Goal: Download file/media

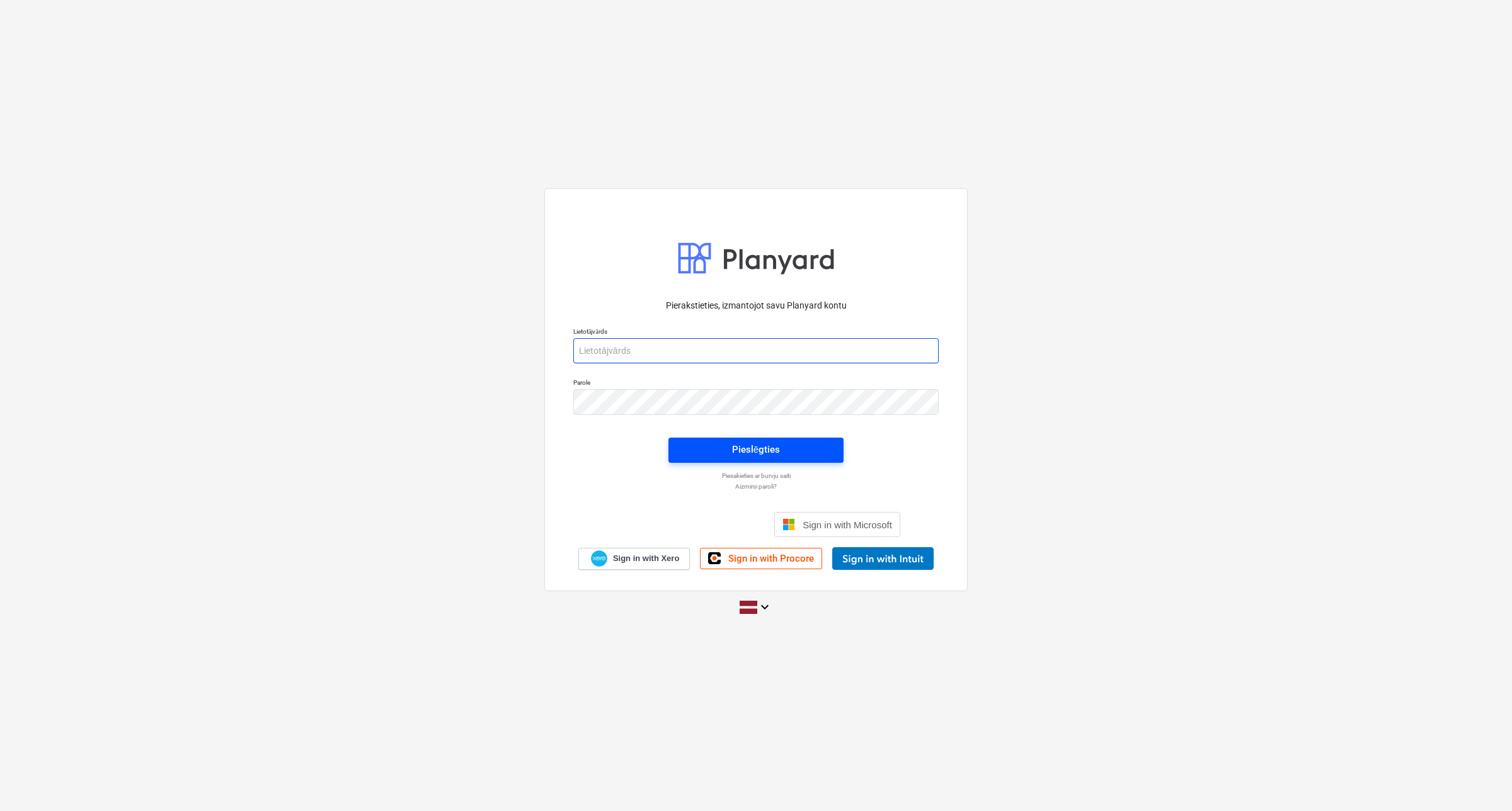
type input "[EMAIL_ADDRESS][DOMAIN_NAME]"
click at [760, 451] on div "Pieslēgties" at bounding box center [755, 450] width 48 height 16
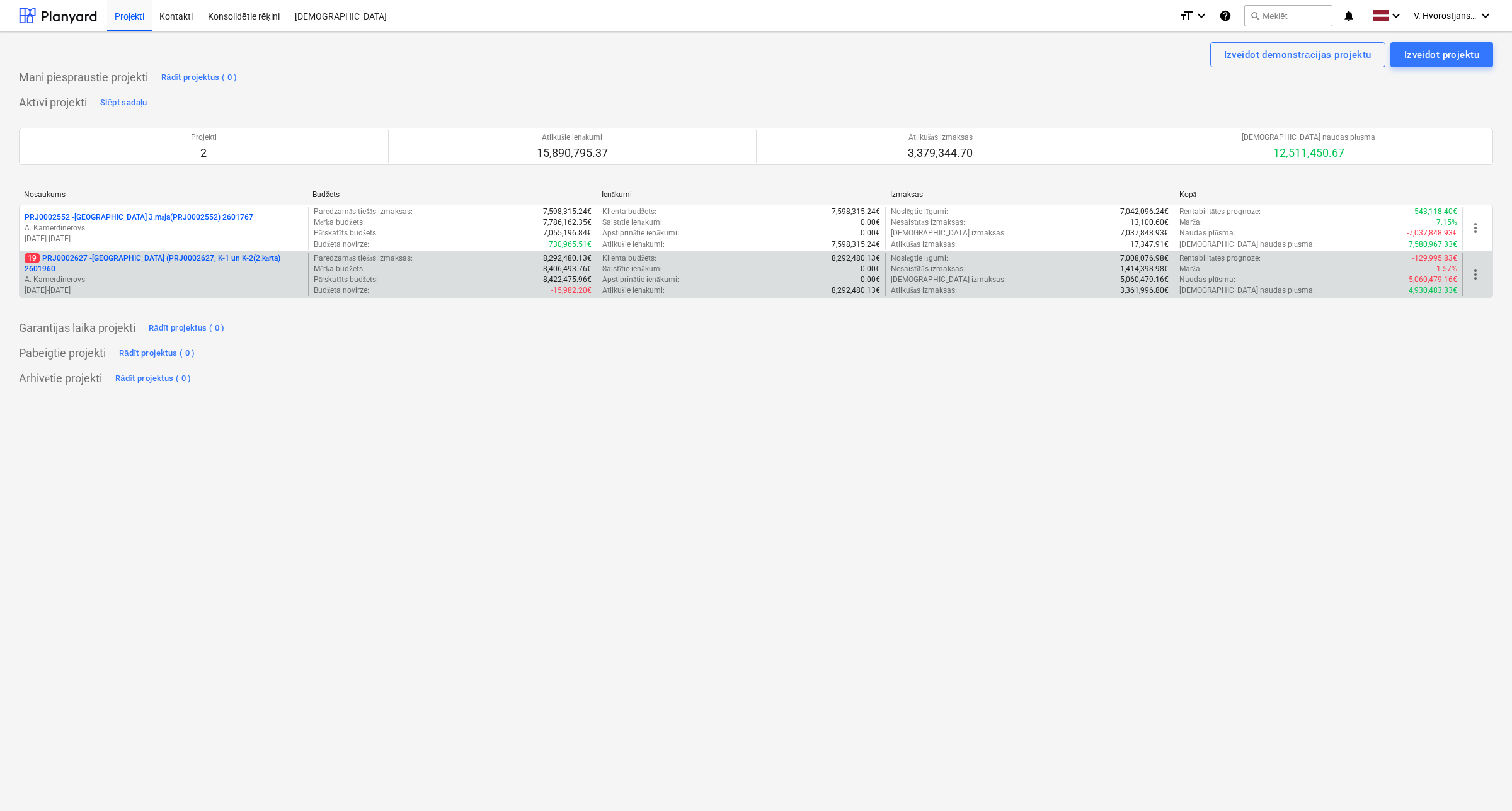
click at [203, 275] on p "A. Kamerdinerovs" at bounding box center [164, 280] width 278 height 11
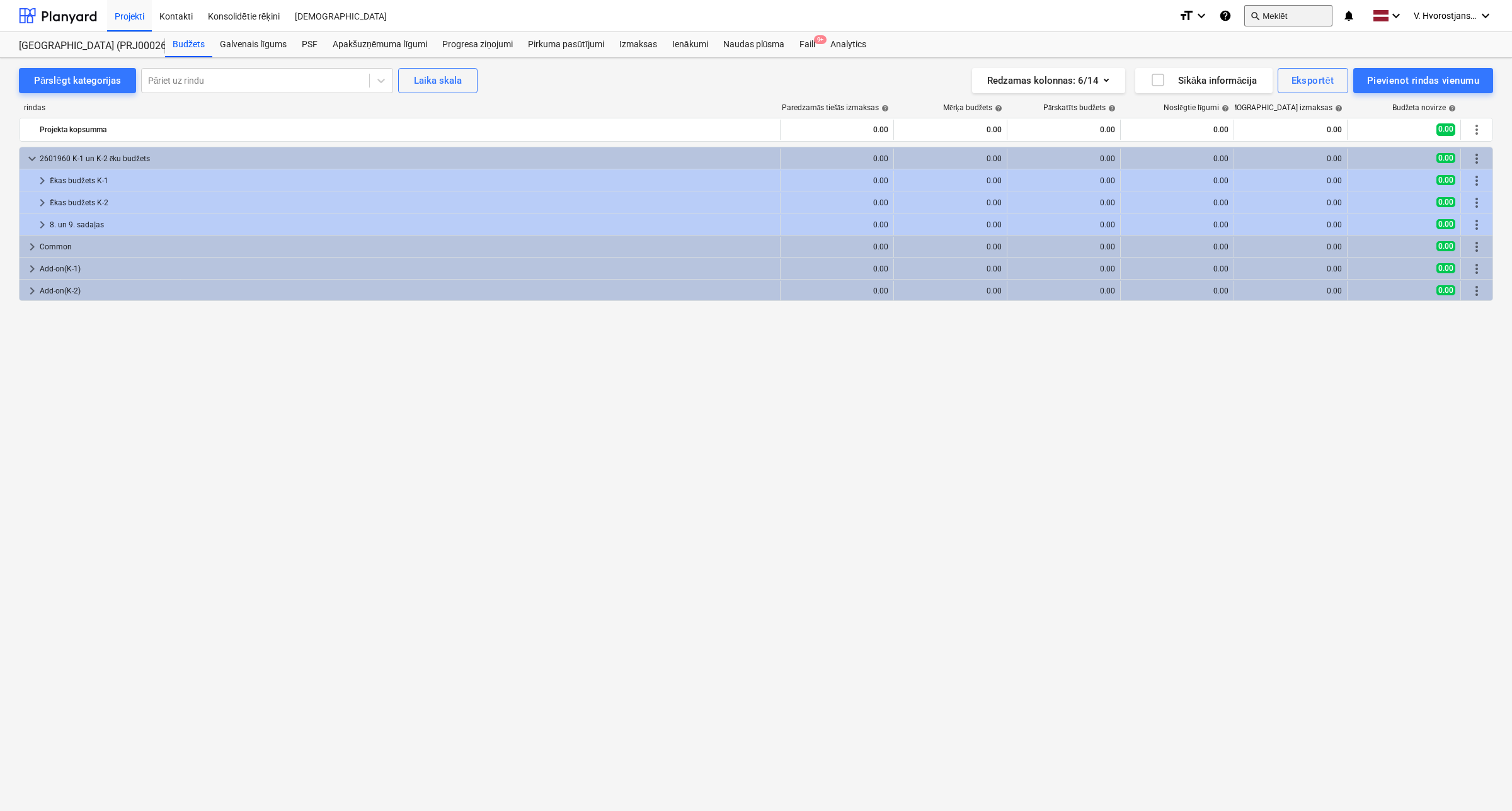
click at [1267, 14] on button "search Meklēt" at bounding box center [1287, 16] width 88 height 22
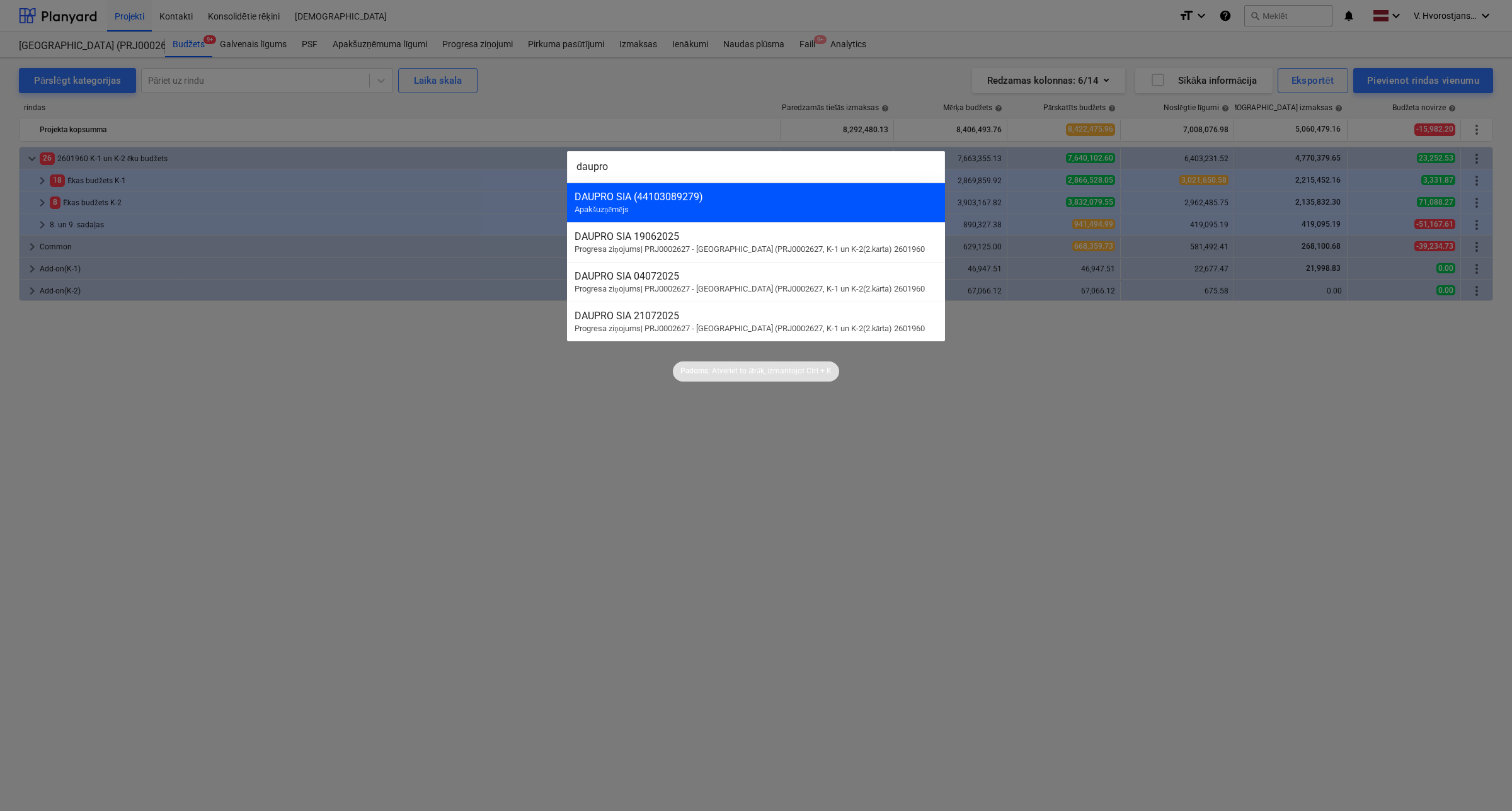
type input "daupro"
click at [842, 200] on div "DAUPRO SIA (44103089279)" at bounding box center [756, 196] width 363 height 12
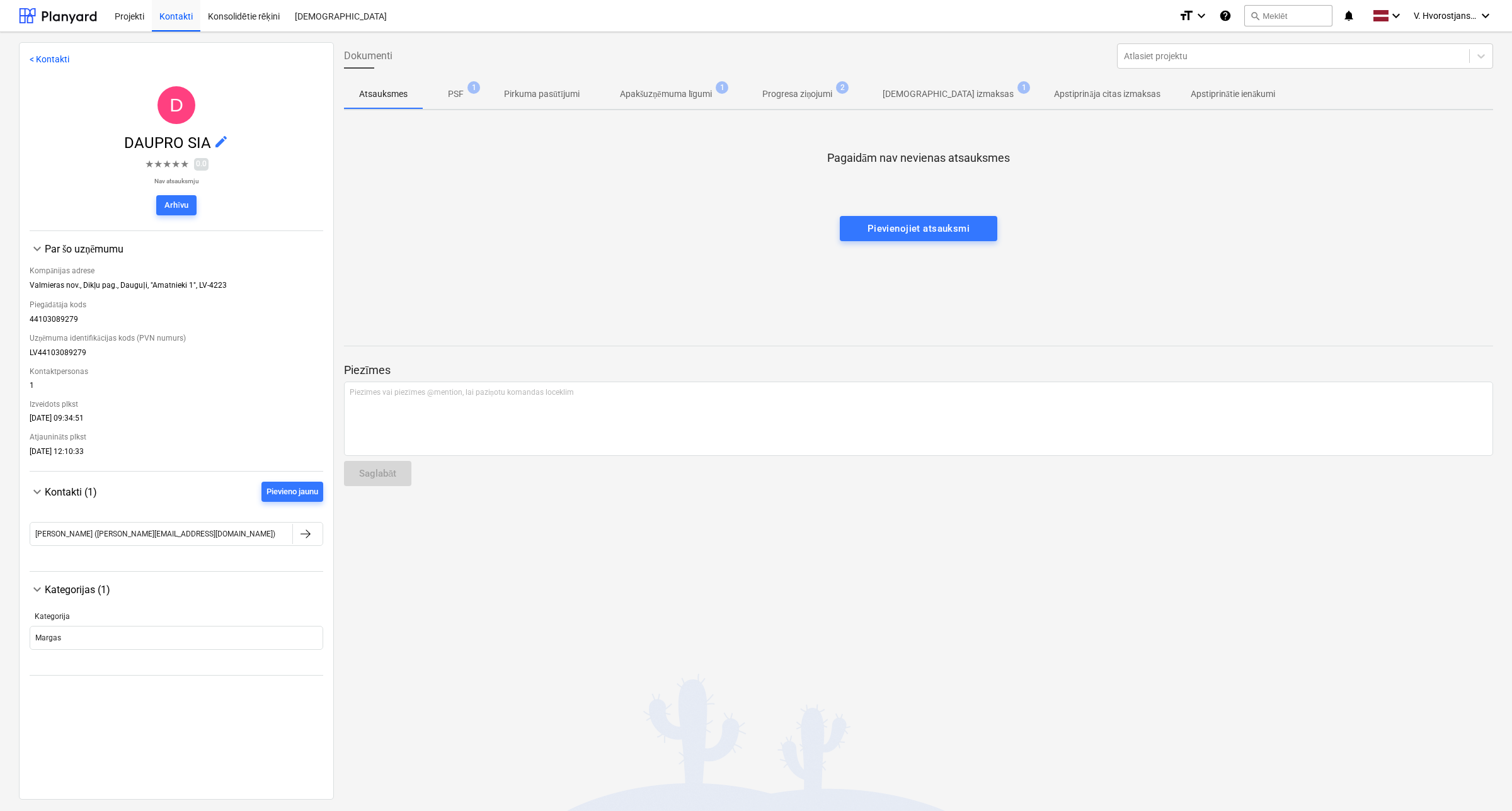
click at [663, 98] on p "Apakšuzņēmuma līgumi" at bounding box center [666, 94] width 93 height 13
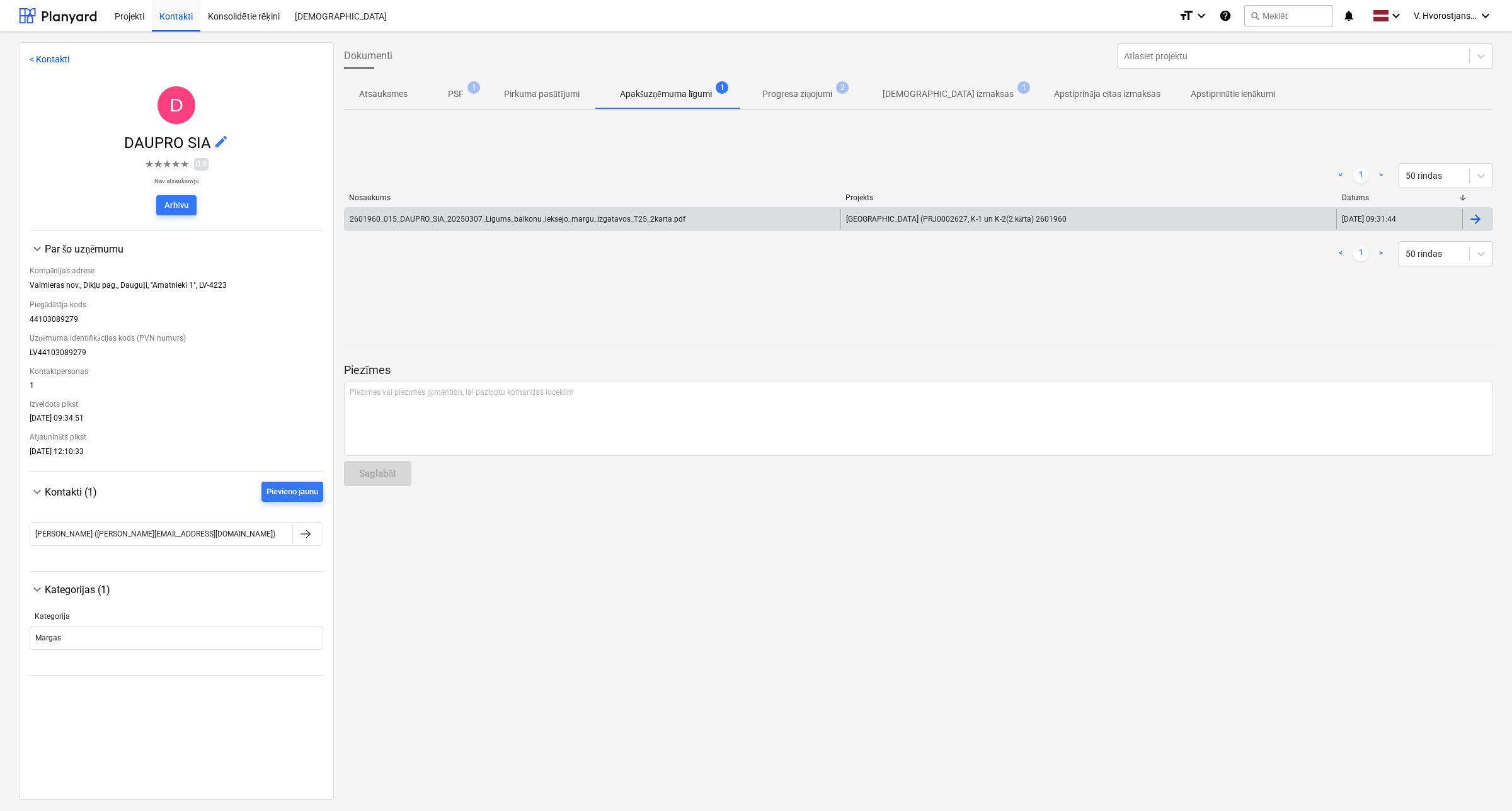
click at [498, 218] on div "2601960_015_DAUPRO_SIA_20250307_Ligums_balkonu_ieksejo_margu_izgatavos_T25_2kar…" at bounding box center [517, 219] width 336 height 9
click at [633, 222] on div "2601960_015_DAUPRO_SIA_20250307_Ligums_balkonu_ieksejo_margu_izgatavos_T25_2kar…" at bounding box center [517, 219] width 336 height 9
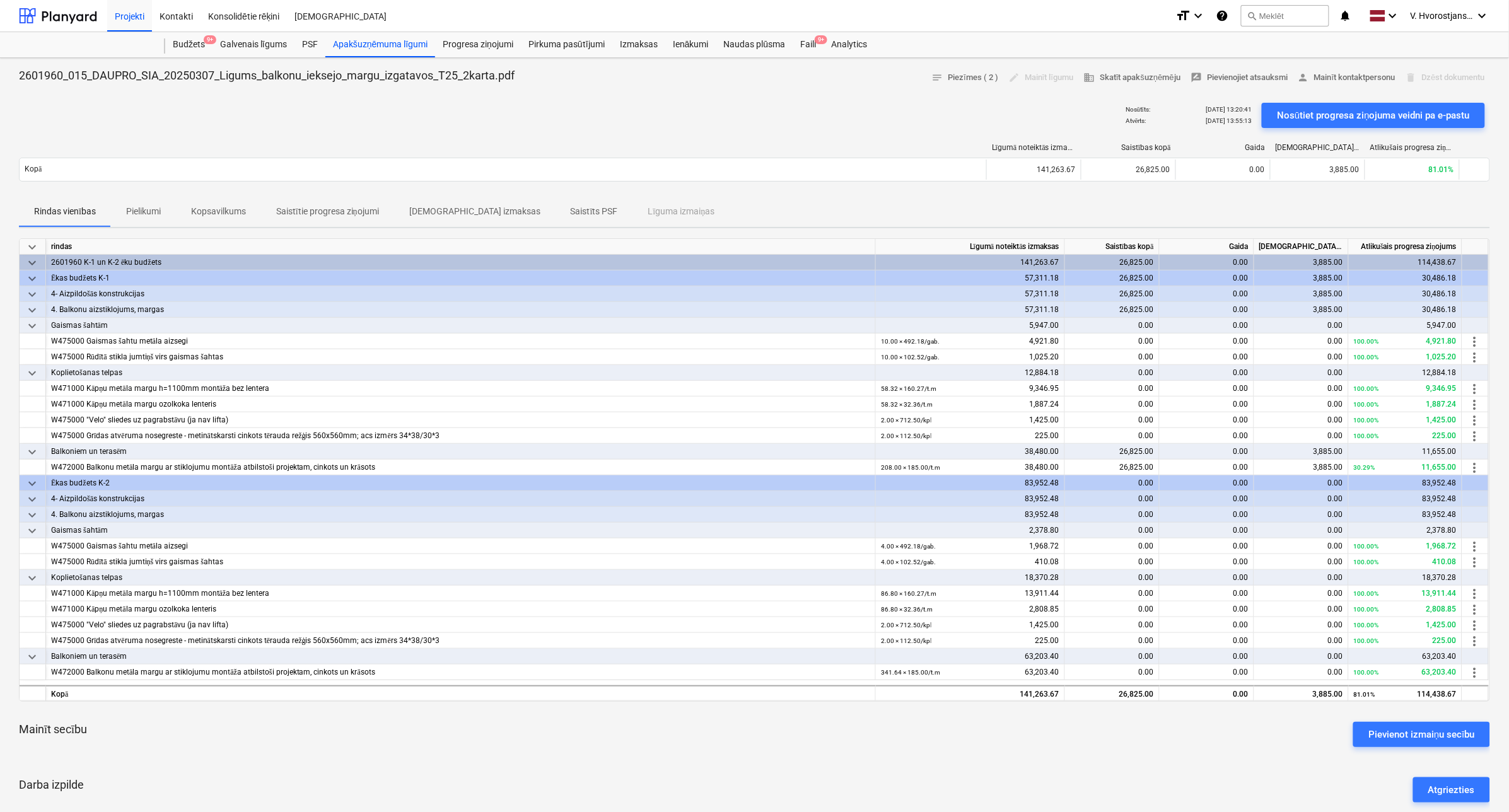
click at [161, 213] on p "Pielikumi" at bounding box center [144, 211] width 34 height 13
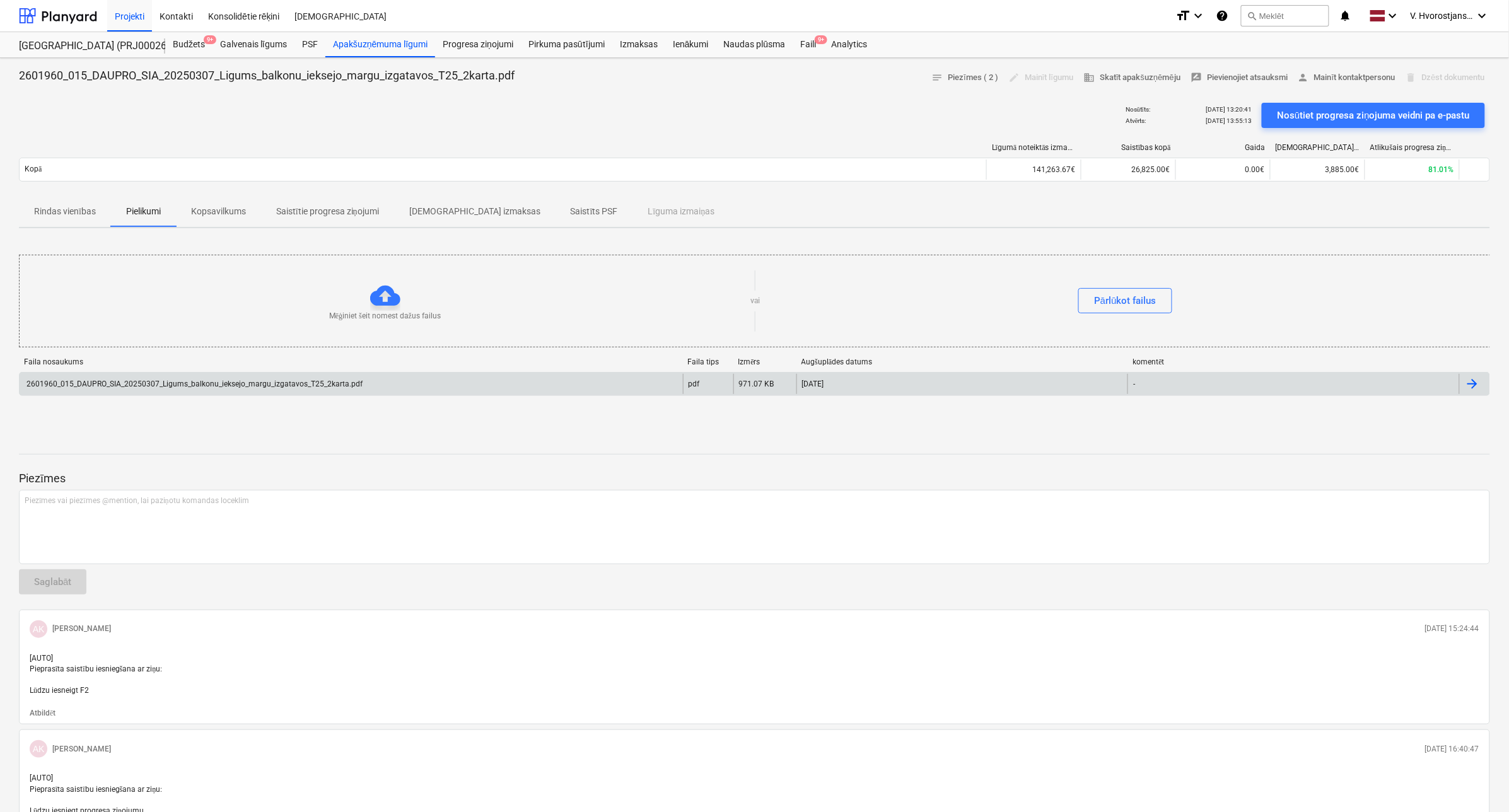
click at [295, 389] on div "2601960_015_DAUPRO_SIA_20250307_Ligums_balkonu_ieksejo_margu_izgatavos_T25_2kar…" at bounding box center [351, 384] width 664 height 20
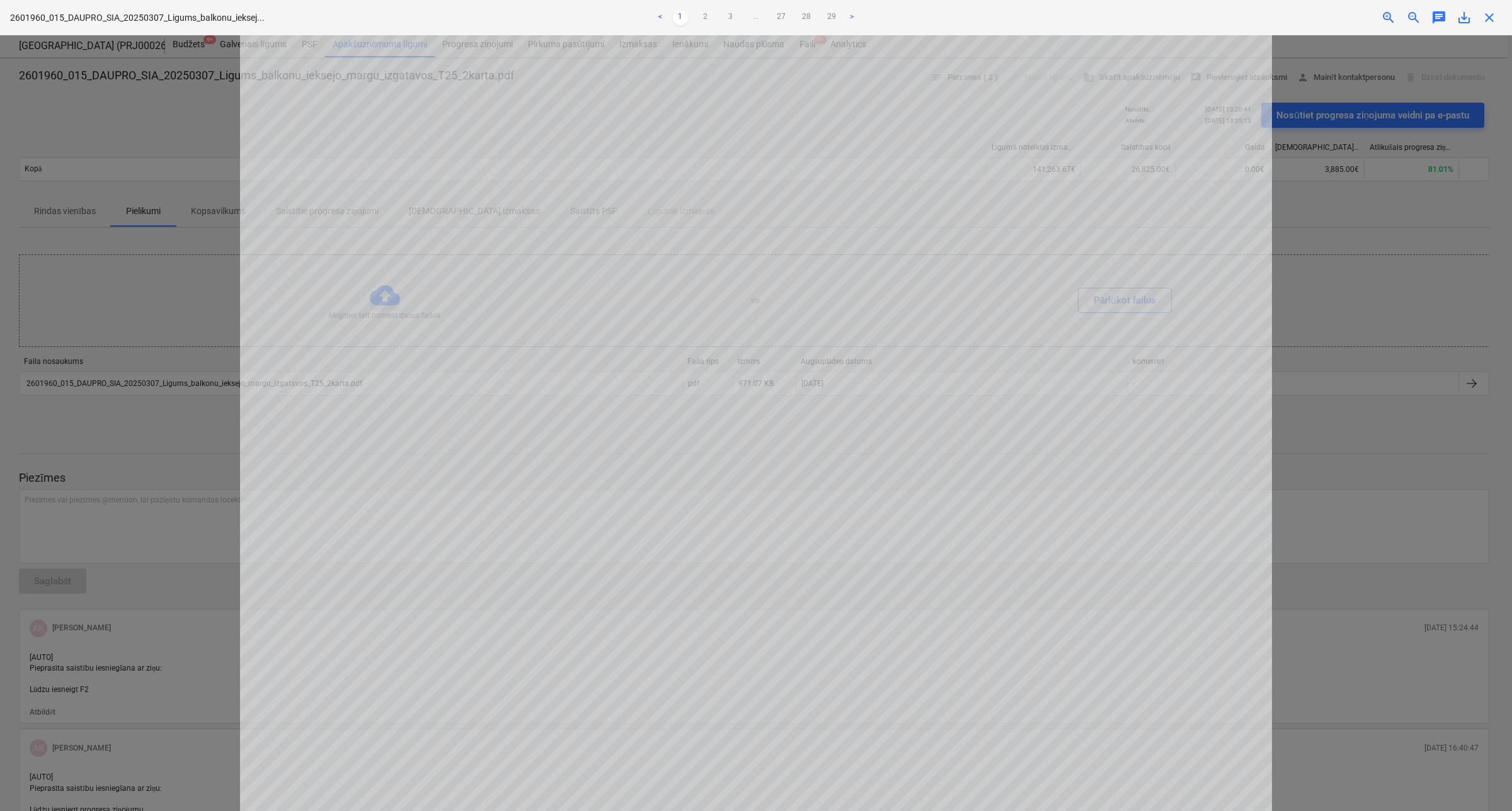
click at [1465, 21] on span "save_alt" at bounding box center [1463, 17] width 15 height 15
click at [1303, 179] on div at bounding box center [756, 423] width 1512 height 776
